Goal: Transaction & Acquisition: Purchase product/service

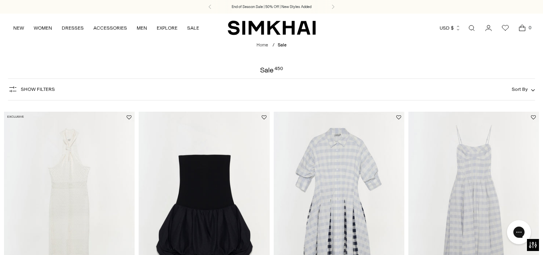
click at [39, 91] on span "Show Filters" at bounding box center [38, 90] width 34 height 6
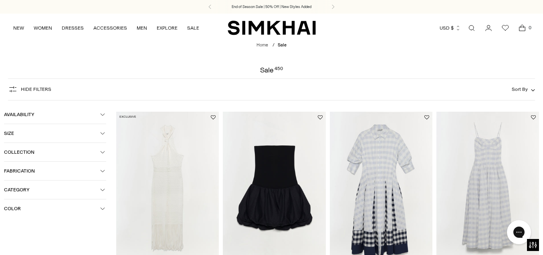
scroll to position [31, 0]
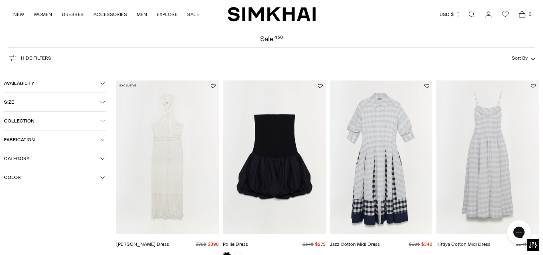
click at [105, 101] on button "Size" at bounding box center [55, 102] width 102 height 18
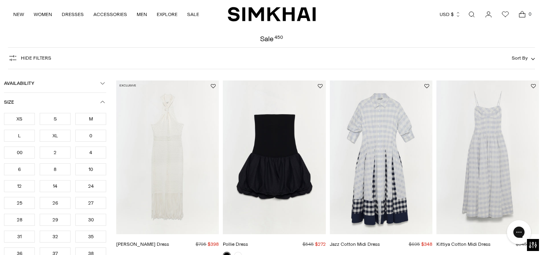
click at [57, 118] on div "S" at bounding box center [55, 119] width 31 height 12
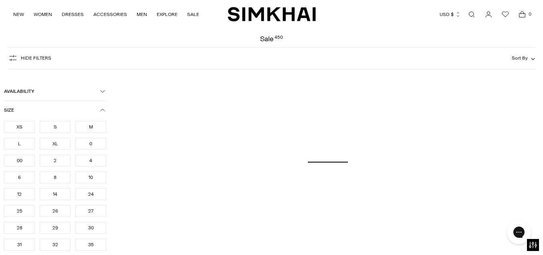
click at [29, 126] on div "XS" at bounding box center [19, 127] width 31 height 12
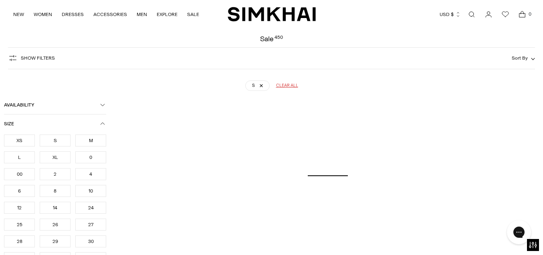
scroll to position [59, 0]
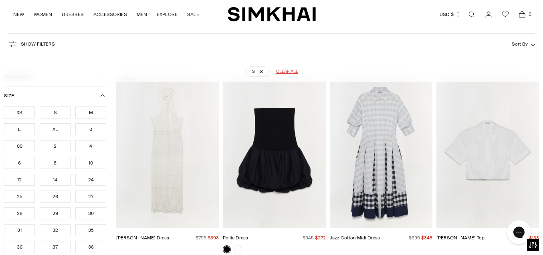
click at [23, 111] on div "XS" at bounding box center [19, 113] width 31 height 12
click at [101, 95] on icon "button" at bounding box center [102, 95] width 5 height 5
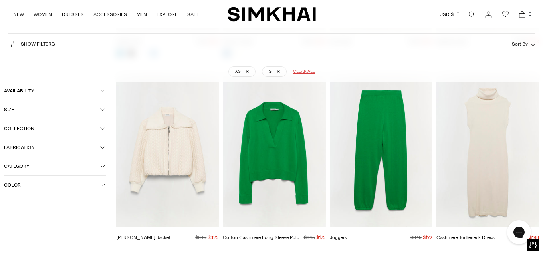
scroll to position [3017, 0]
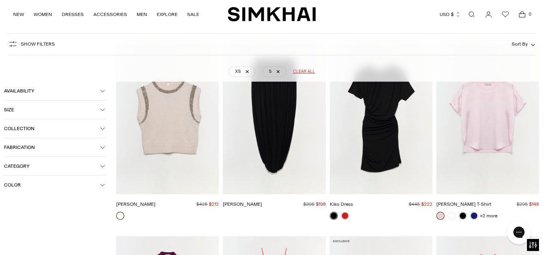
click at [0, 0] on img "Joanae Pullover" at bounding box center [0, 0] width 0 height 0
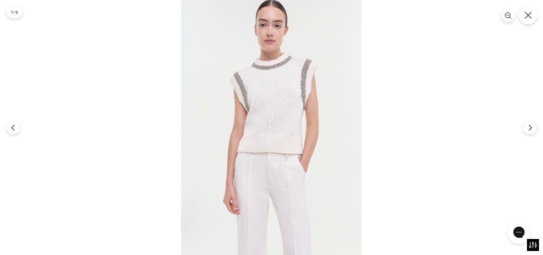
click at [533, 13] on button "Close" at bounding box center [527, 15] width 19 height 19
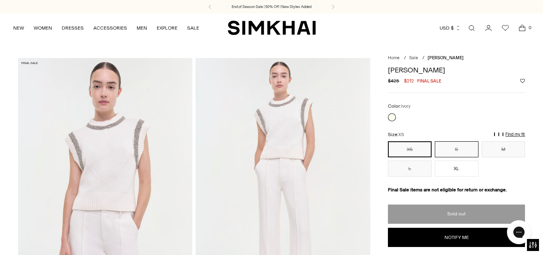
click at [440, 149] on button "S" at bounding box center [457, 149] width 44 height 16
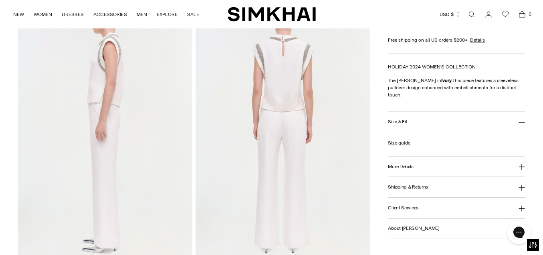
scroll to position [325, 0]
